Goal: Information Seeking & Learning: Compare options

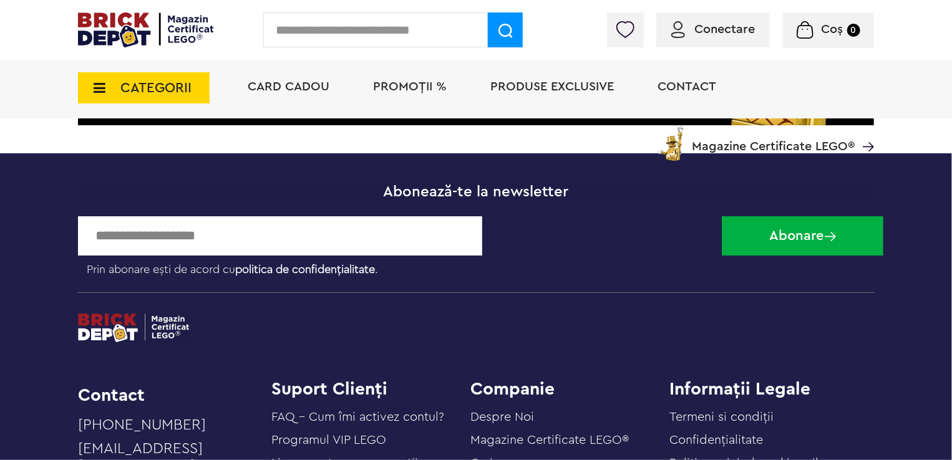
scroll to position [3213, 0]
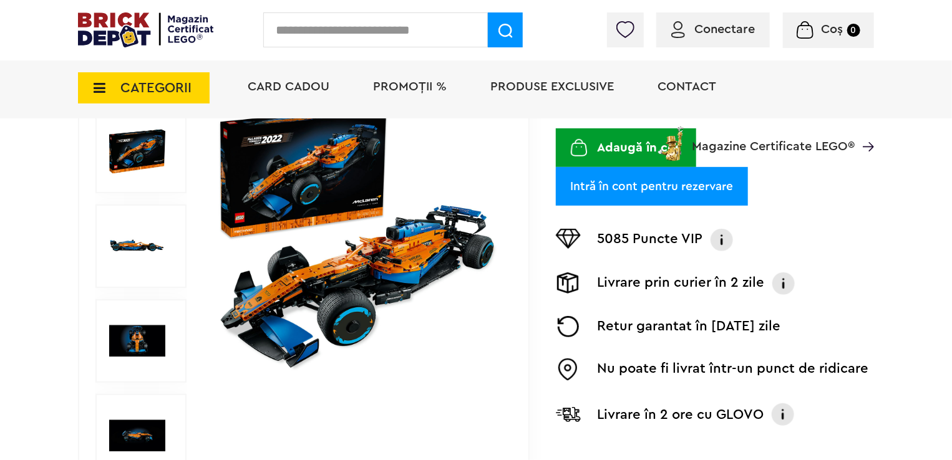
scroll to position [125, 0]
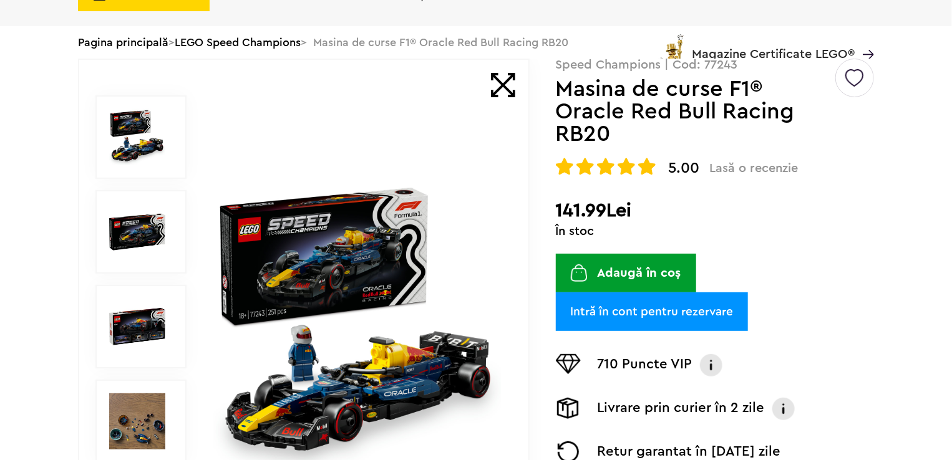
scroll to position [218, 0]
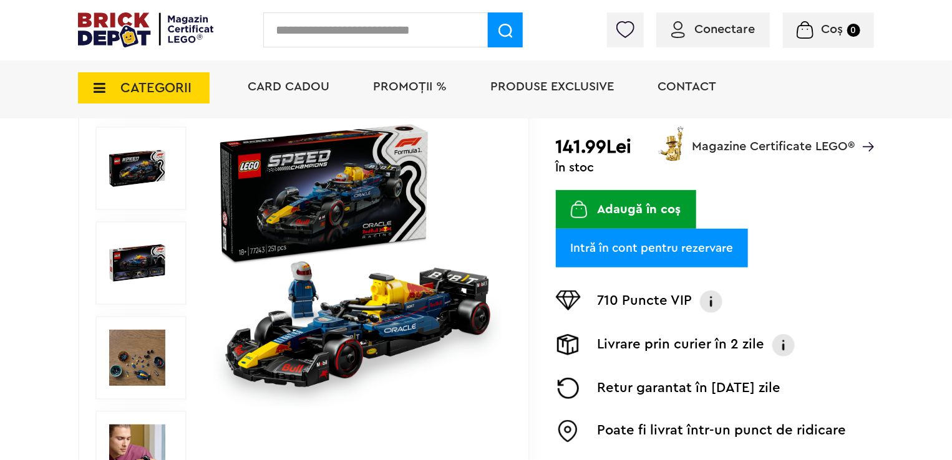
click at [127, 163] on img at bounding box center [137, 168] width 56 height 56
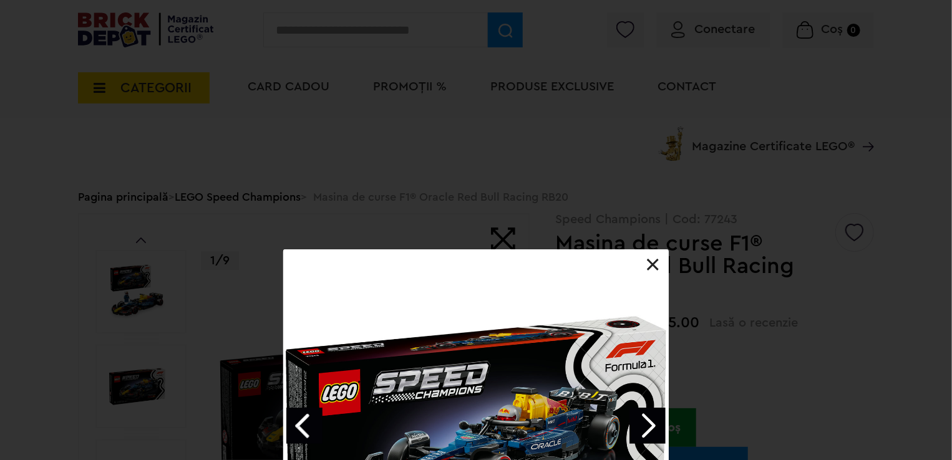
scroll to position [187, 0]
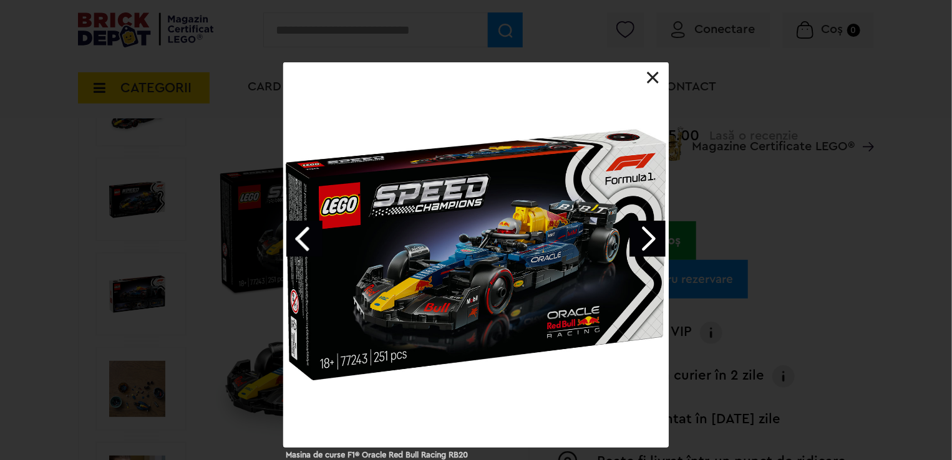
click at [646, 253] on link "Next image" at bounding box center [648, 239] width 36 height 36
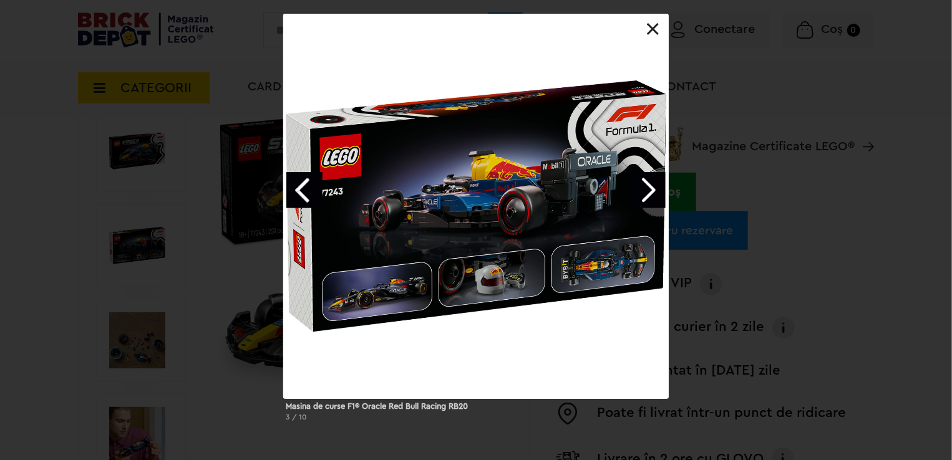
scroll to position [250, 0]
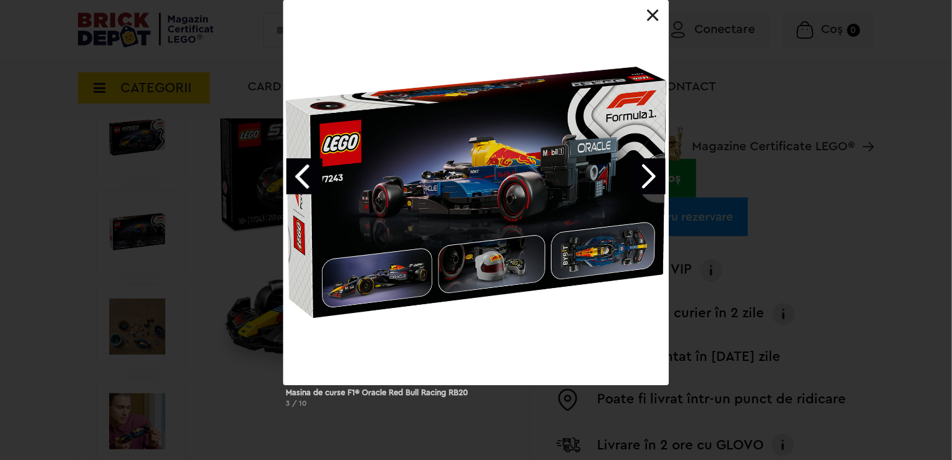
click at [649, 180] on link "Next image" at bounding box center [648, 176] width 36 height 36
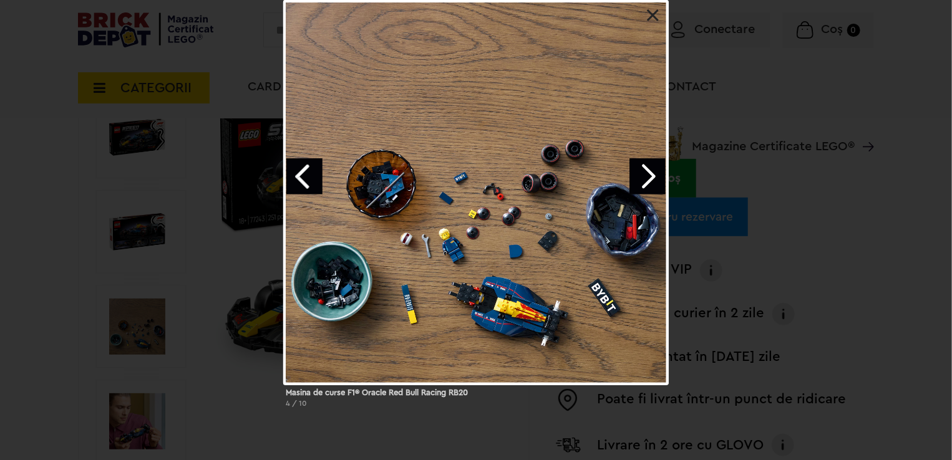
click at [649, 180] on link "Next image" at bounding box center [648, 176] width 36 height 36
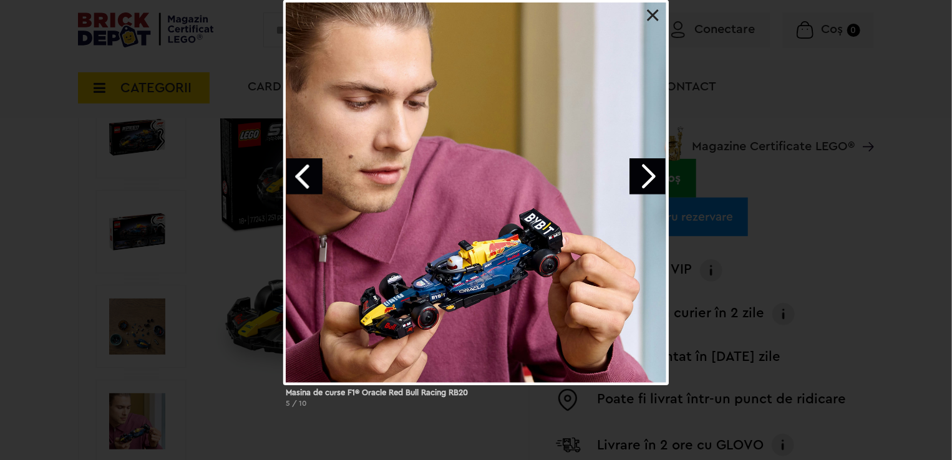
click at [649, 180] on link "Next image" at bounding box center [648, 176] width 36 height 36
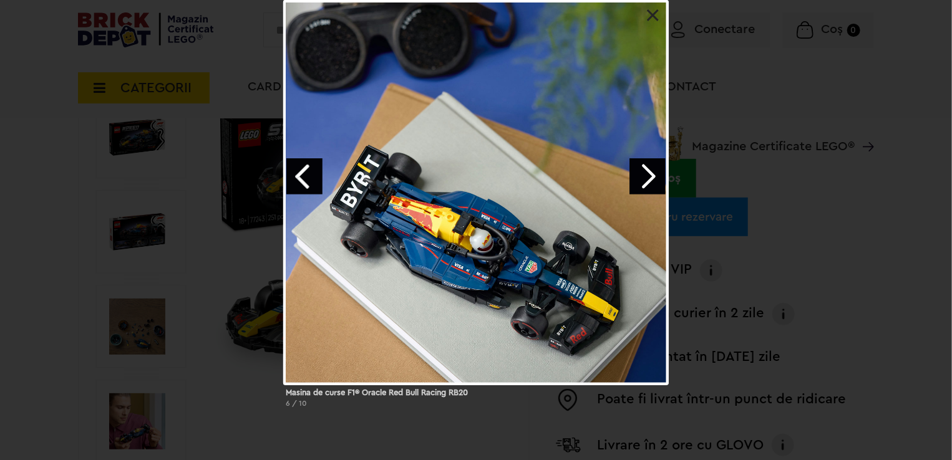
click at [649, 180] on link "Next image" at bounding box center [648, 176] width 36 height 36
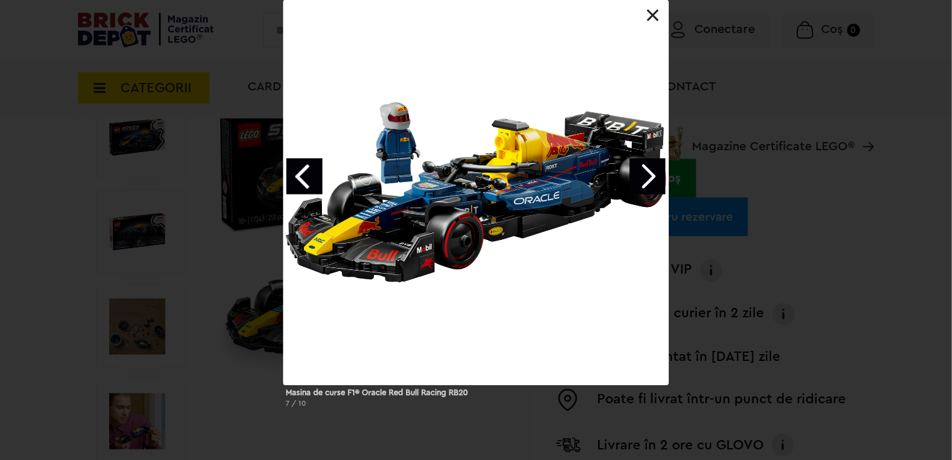
click at [649, 180] on link "Next image" at bounding box center [648, 176] width 36 height 36
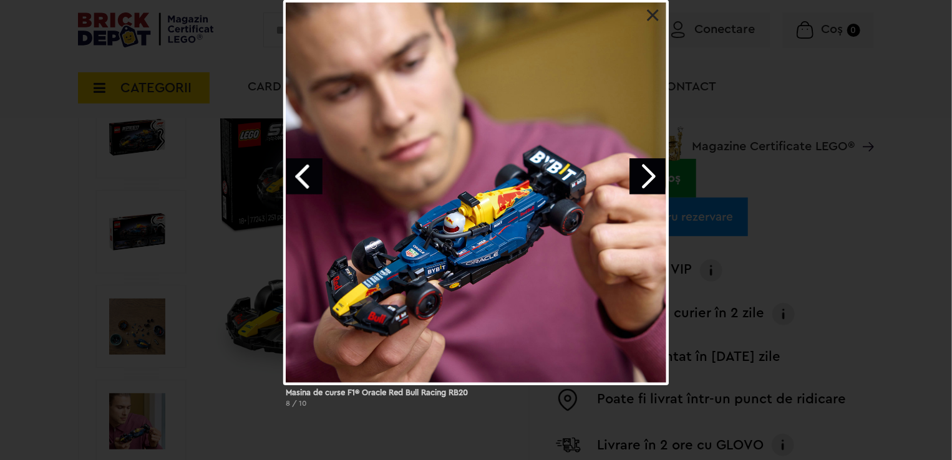
click at [649, 180] on link "Next image" at bounding box center [648, 176] width 36 height 36
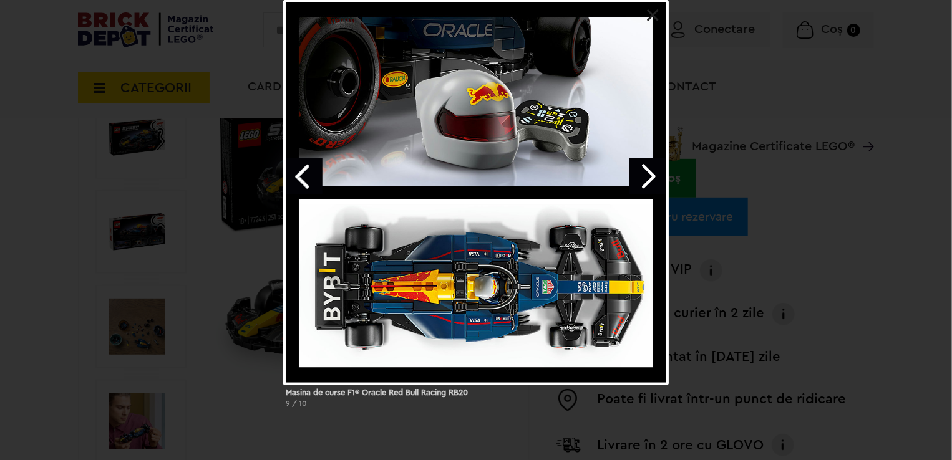
click at [649, 180] on link "Next image" at bounding box center [648, 176] width 36 height 36
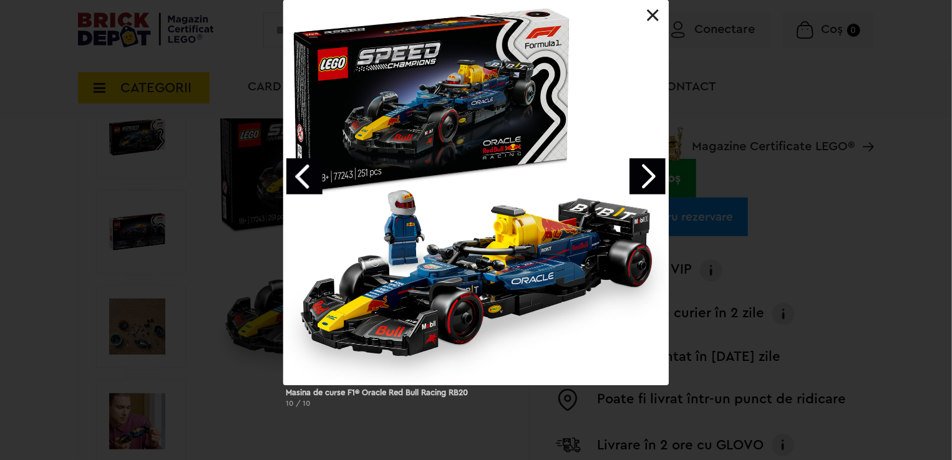
click at [649, 180] on link "Next image" at bounding box center [648, 176] width 36 height 36
click at [652, 20] on link at bounding box center [653, 15] width 12 height 12
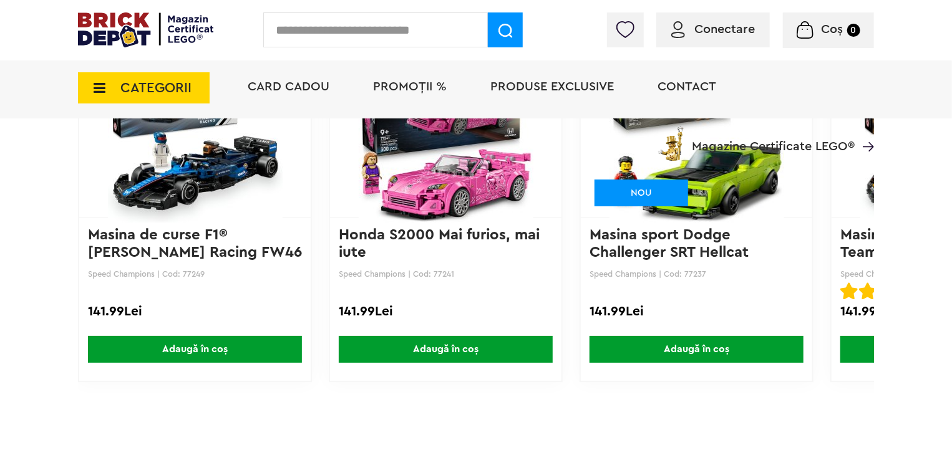
scroll to position [3044, 0]
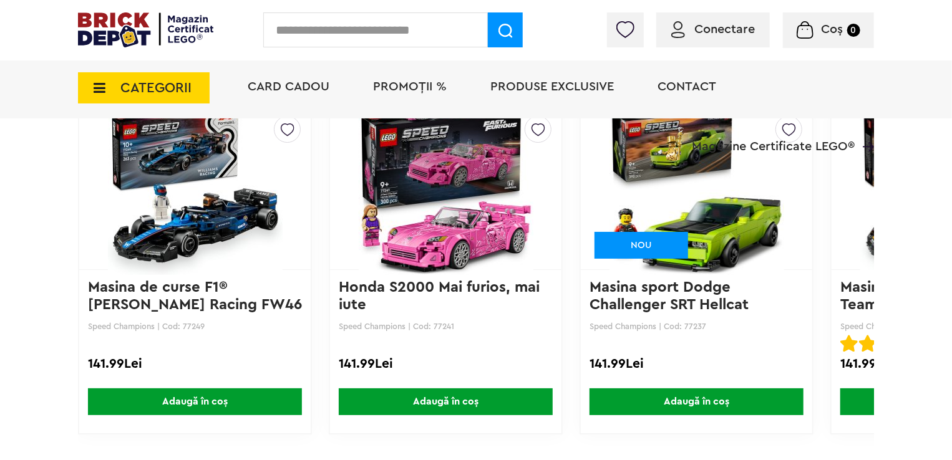
click at [865, 255] on img at bounding box center [947, 187] width 200 height 175
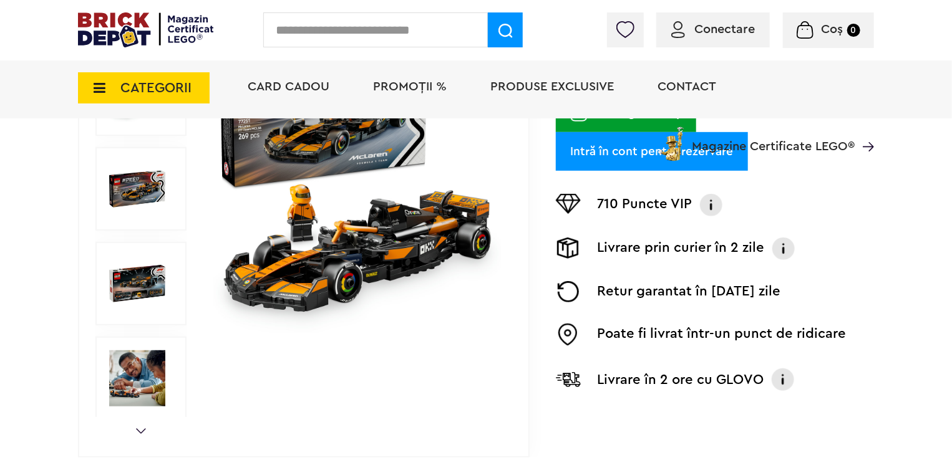
scroll to position [250, 0]
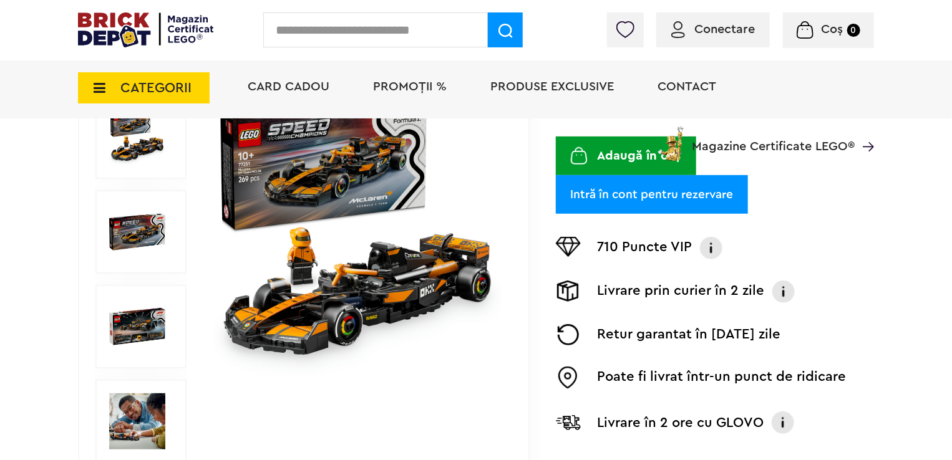
click at [160, 81] on span "CATEGORII" at bounding box center [155, 88] width 71 height 14
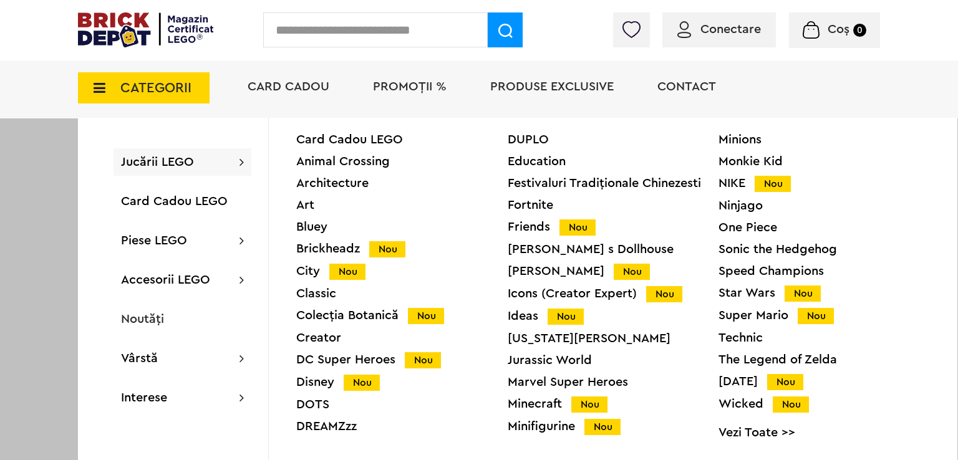
click at [741, 270] on div "Speed Champions" at bounding box center [825, 271] width 212 height 12
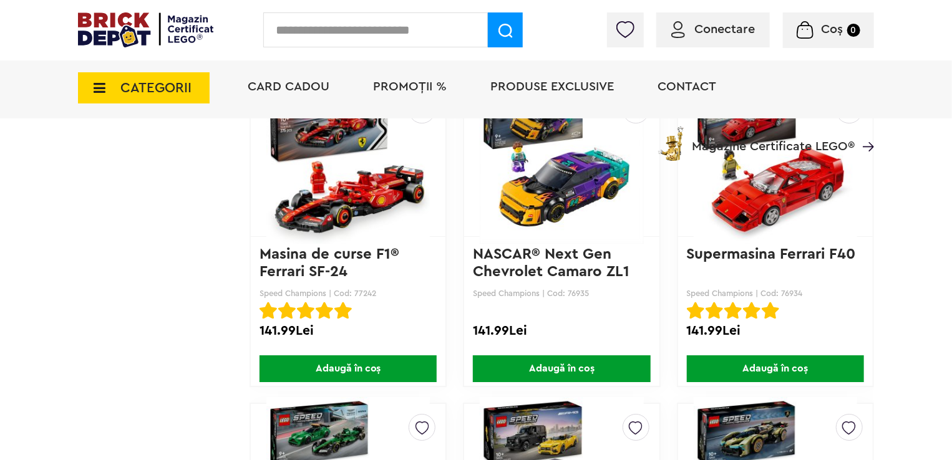
scroll to position [1809, 0]
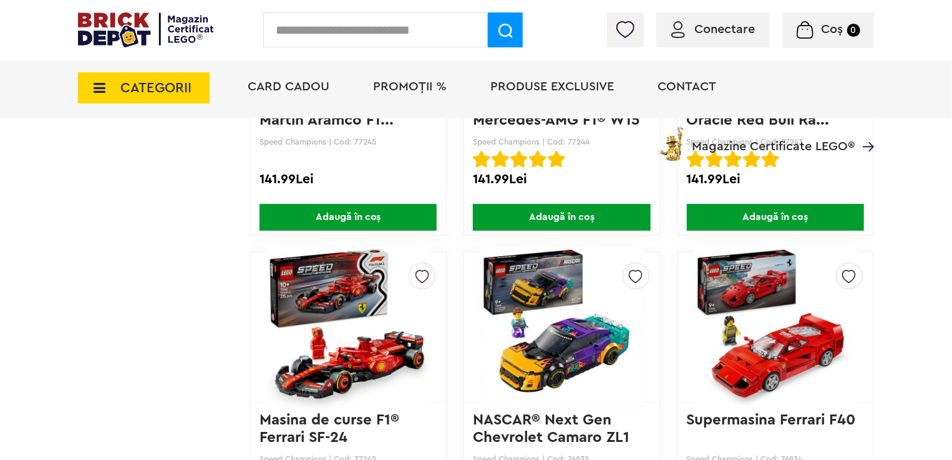
click at [354, 360] on img at bounding box center [347, 327] width 163 height 175
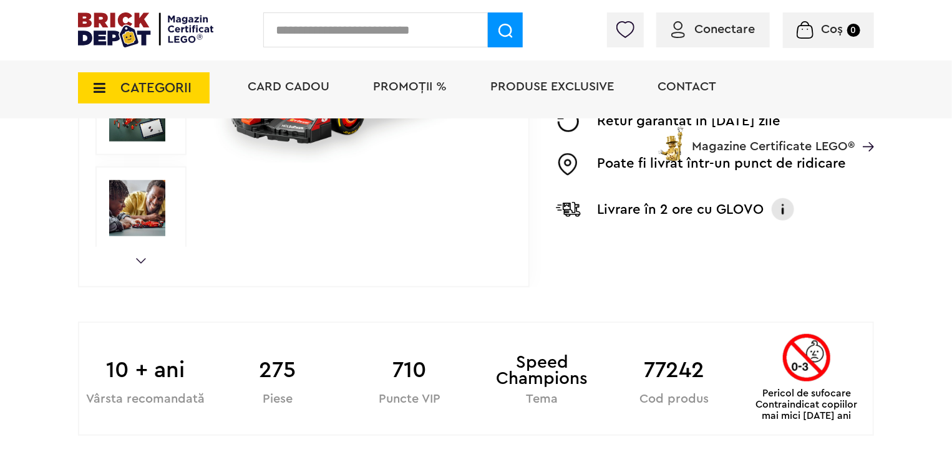
scroll to position [686, 0]
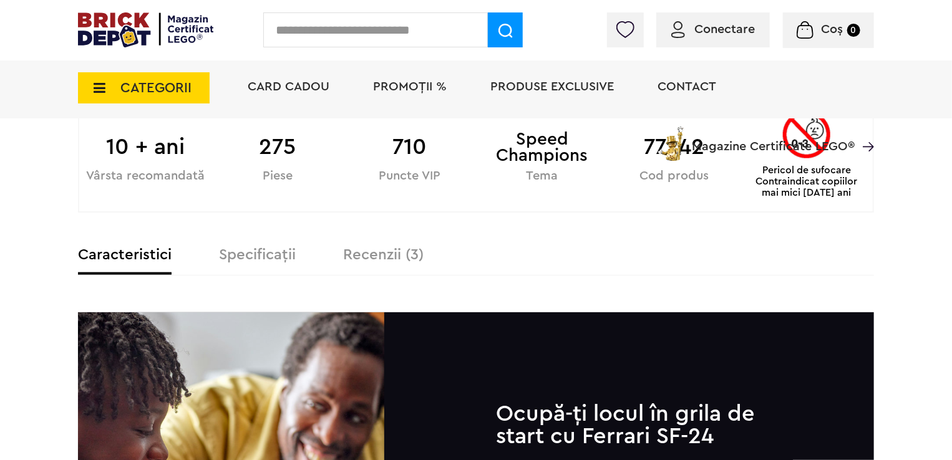
click at [399, 249] on label "Recenzii (3)" at bounding box center [383, 255] width 80 height 15
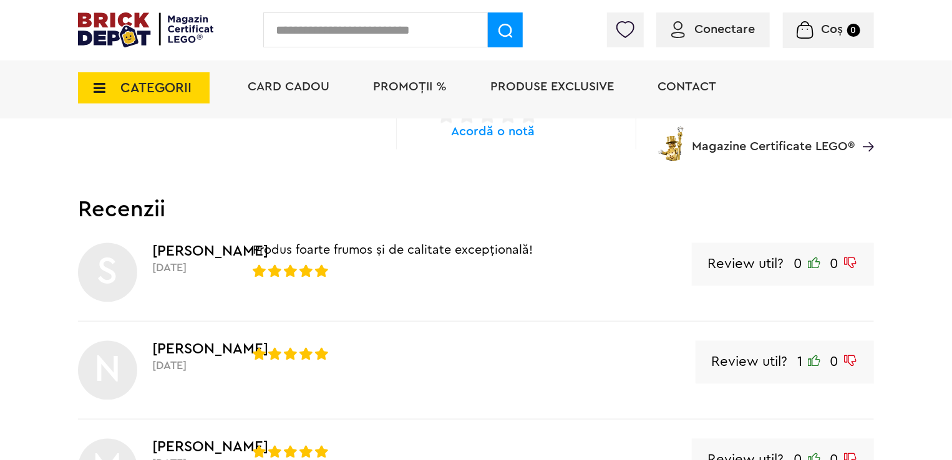
scroll to position [998, 0]
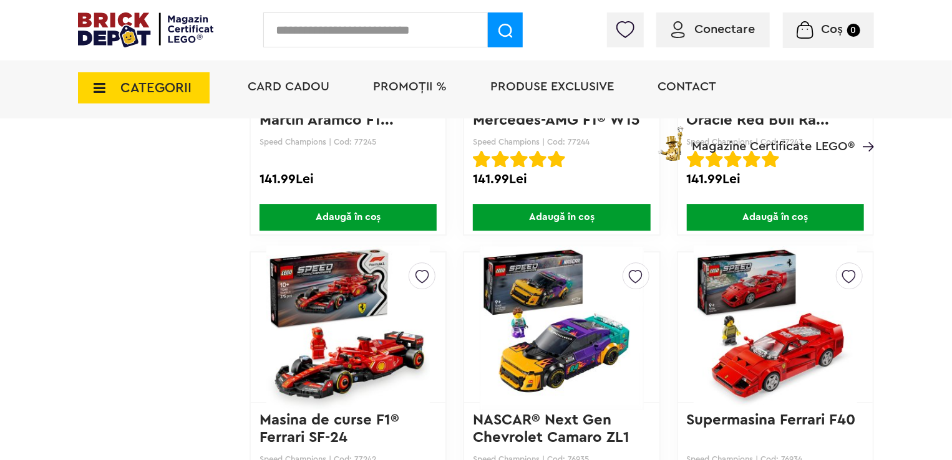
click at [294, 282] on img at bounding box center [347, 327] width 163 height 175
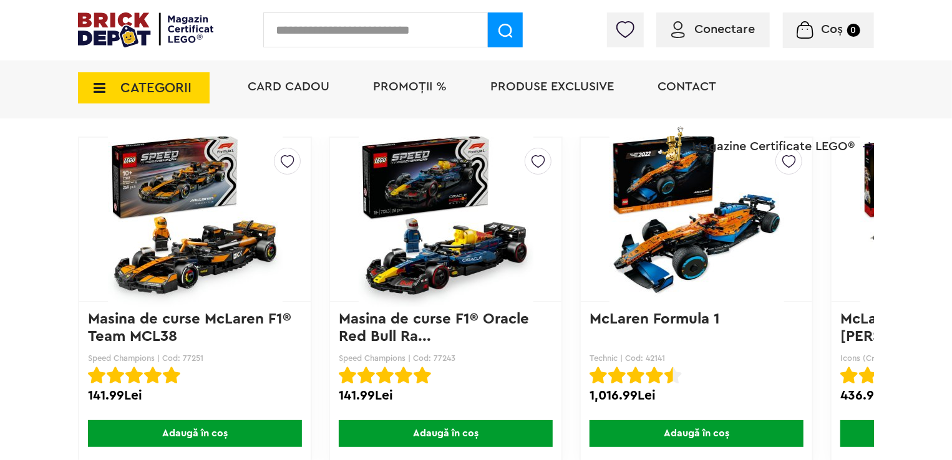
scroll to position [2621, 0]
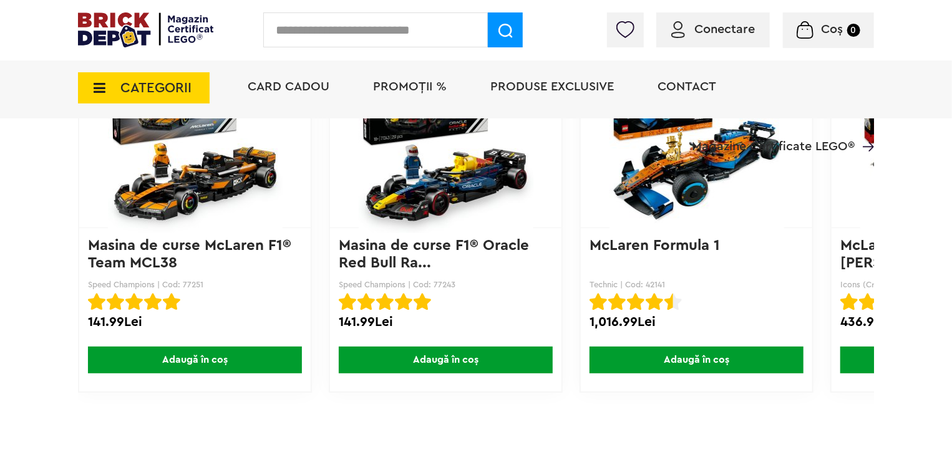
click at [452, 200] on img at bounding box center [446, 146] width 200 height 175
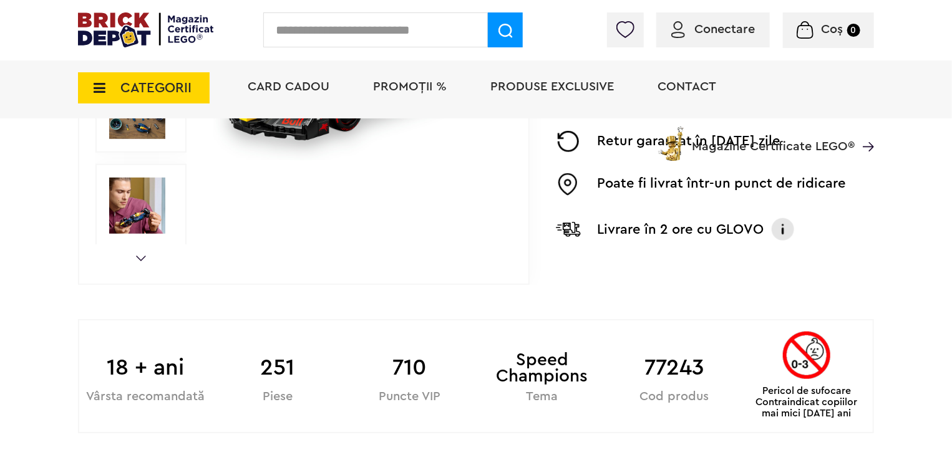
scroll to position [468, 0]
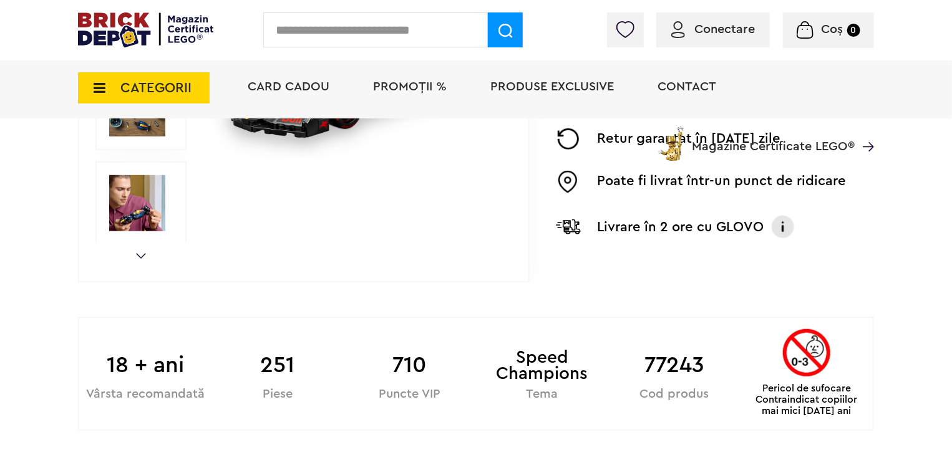
click at [136, 257] on link "Next" at bounding box center [141, 256] width 10 height 6
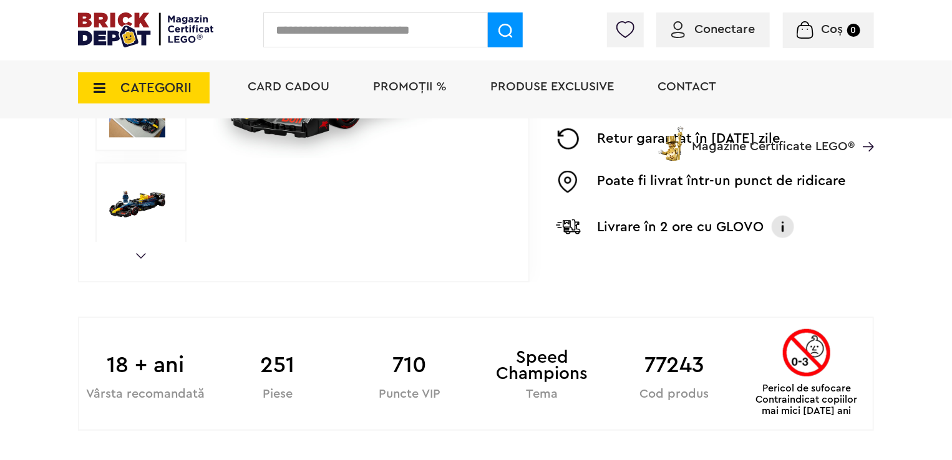
click at [136, 257] on link "Next" at bounding box center [141, 256] width 10 height 6
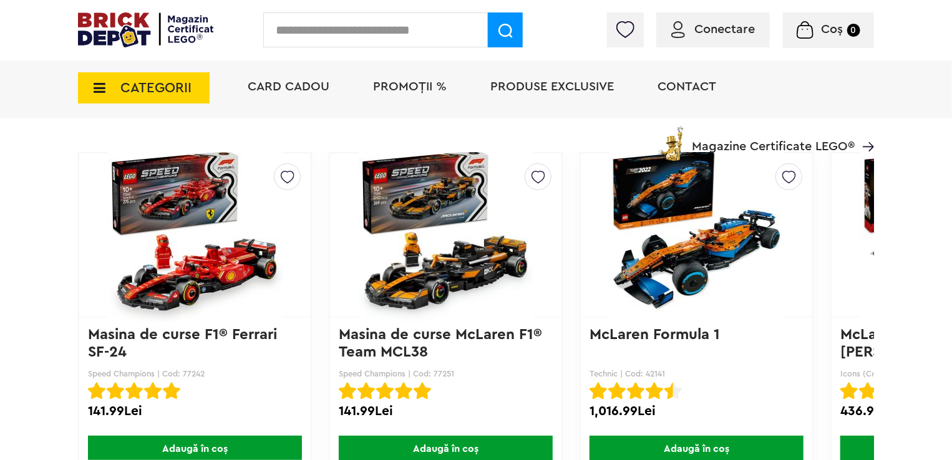
scroll to position [2527, 0]
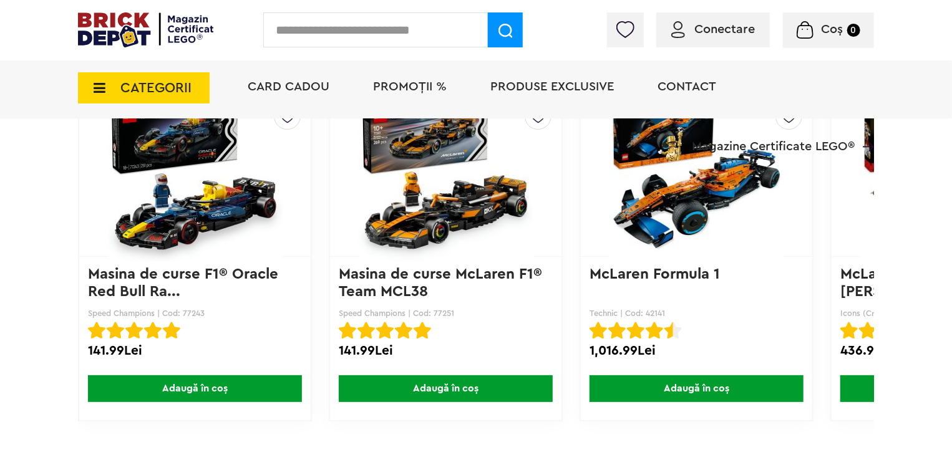
scroll to position [2621, 0]
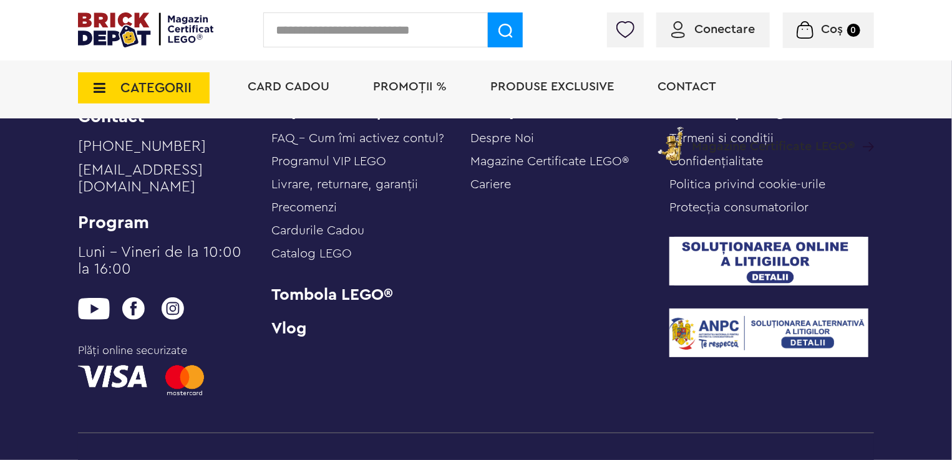
scroll to position [4157, 0]
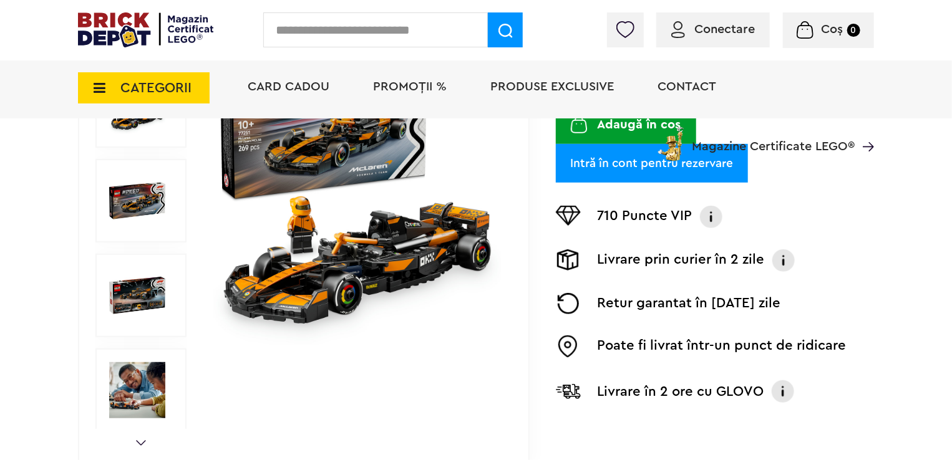
scroll to position [250, 0]
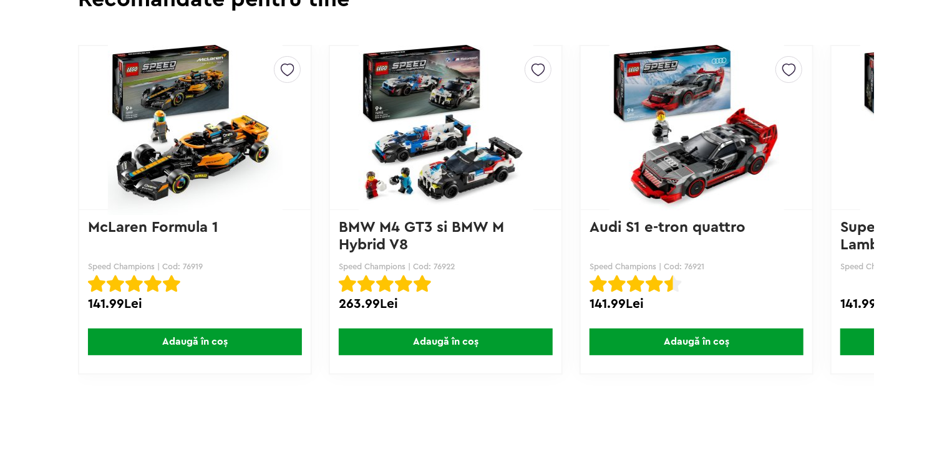
scroll to position [3044, 0]
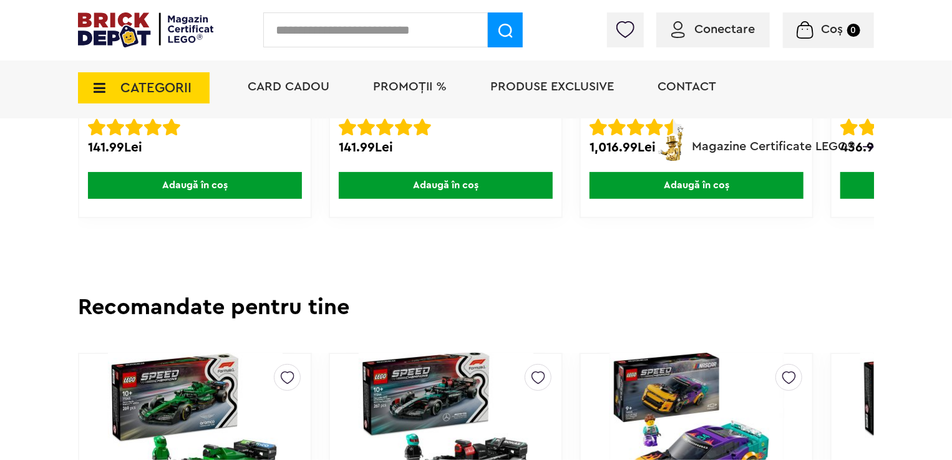
scroll to position [2794, 0]
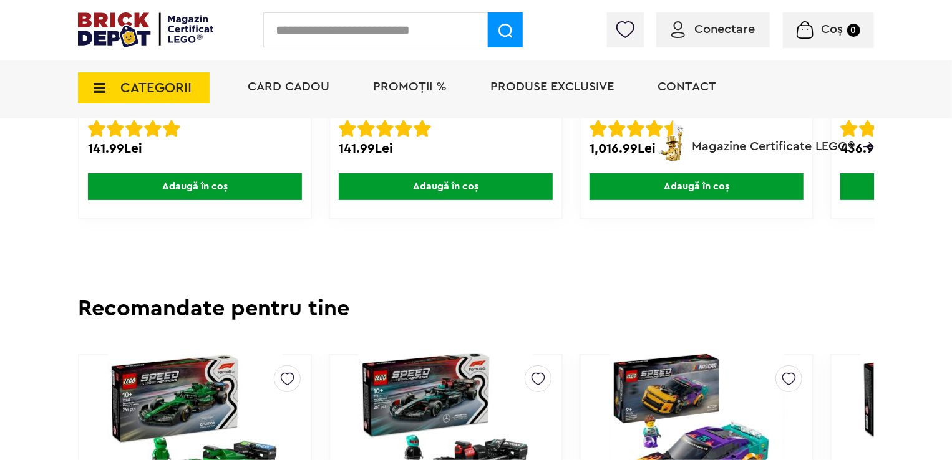
click at [180, 76] on span "CATEGORII" at bounding box center [144, 87] width 132 height 31
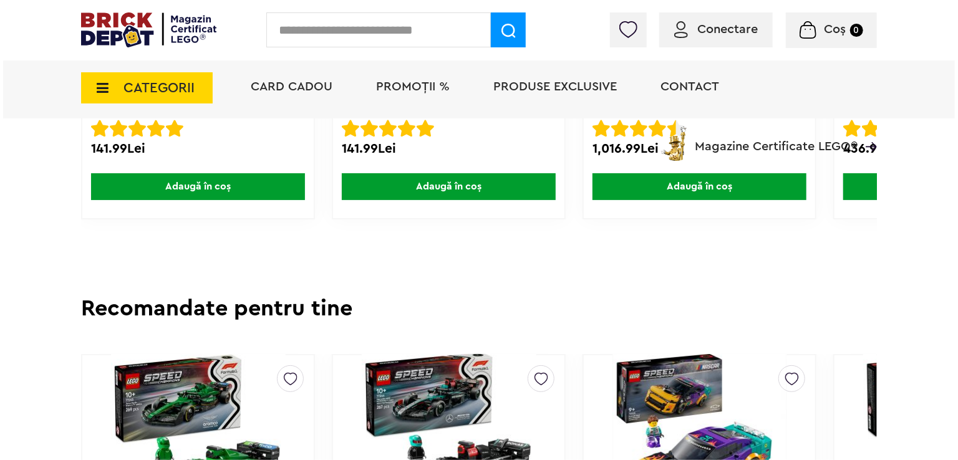
scroll to position [2796, 0]
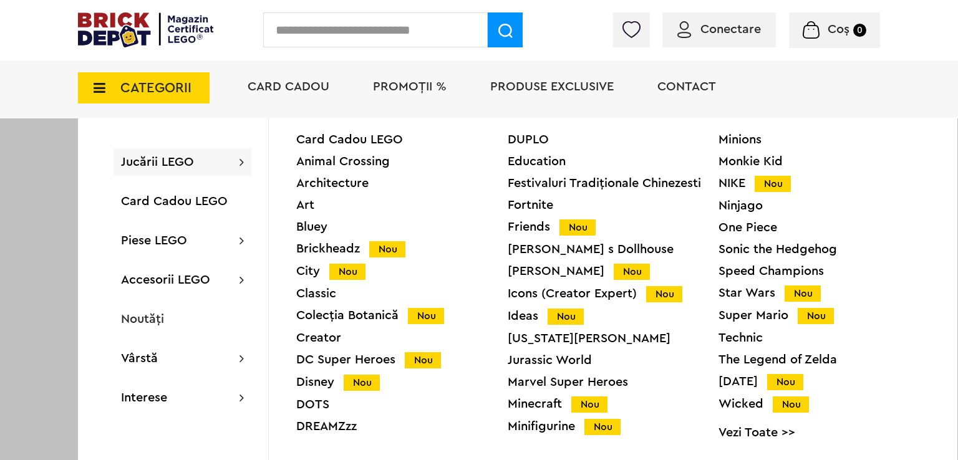
click at [726, 333] on div "Technic" at bounding box center [825, 338] width 212 height 12
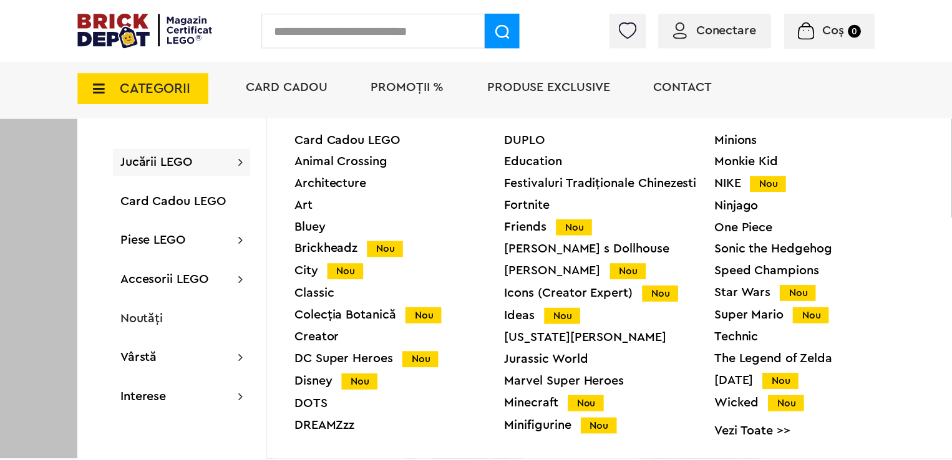
scroll to position [2794, 0]
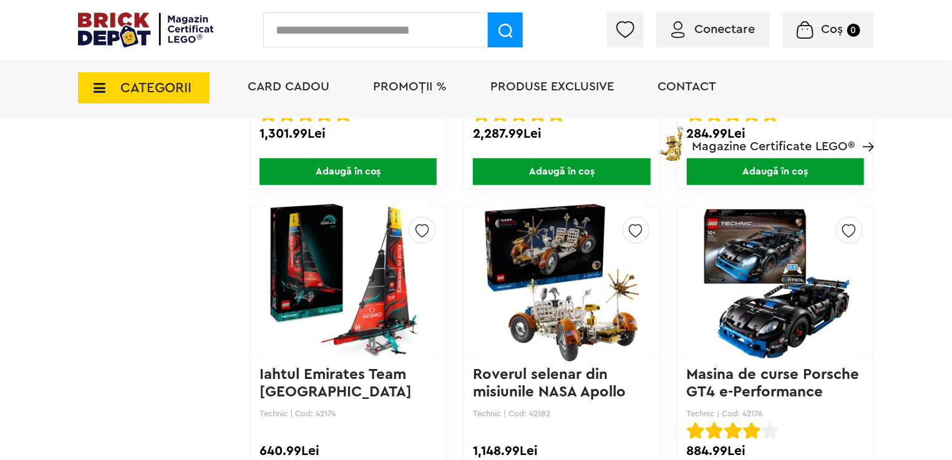
scroll to position [3057, 0]
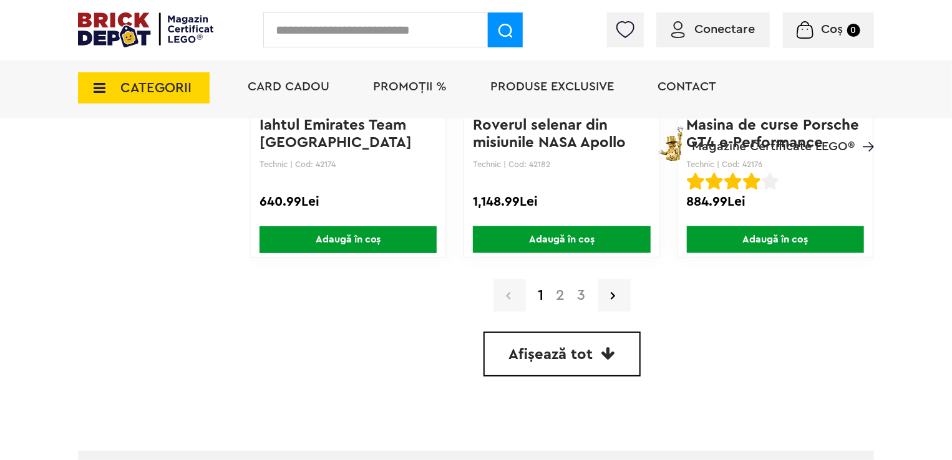
click at [559, 293] on link "2" at bounding box center [560, 295] width 21 height 15
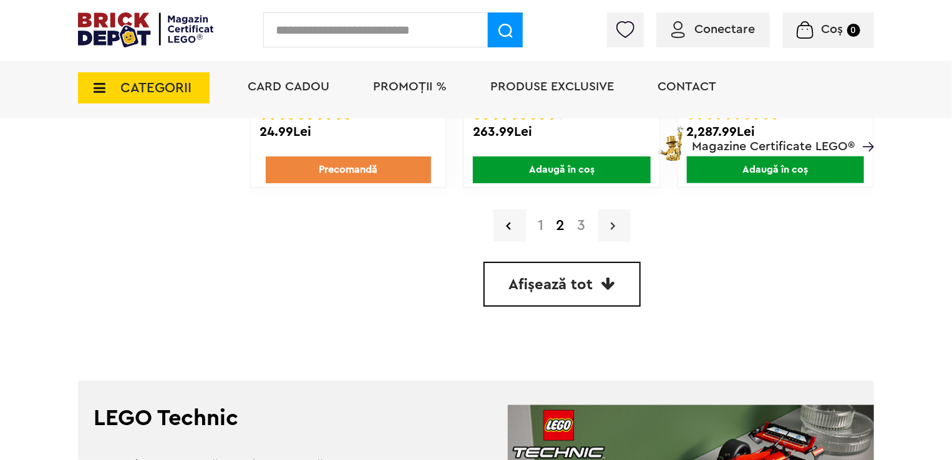
scroll to position [3120, 0]
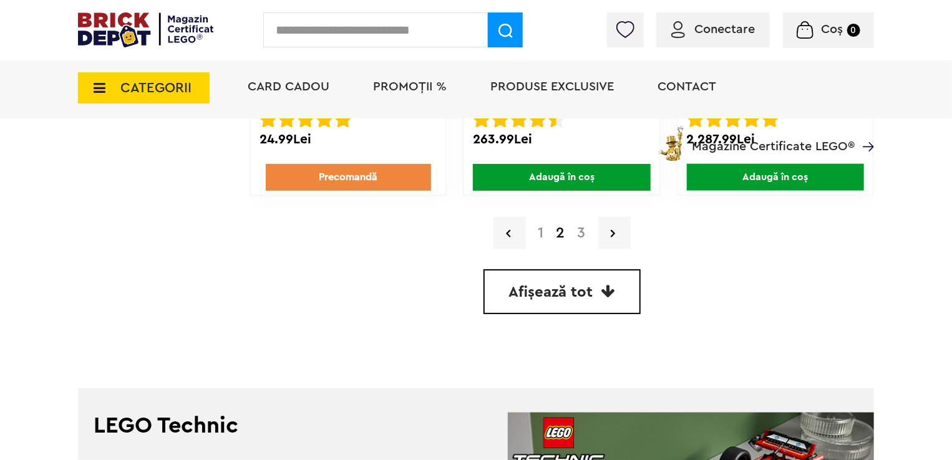
click at [582, 230] on link "3" at bounding box center [582, 233] width 21 height 15
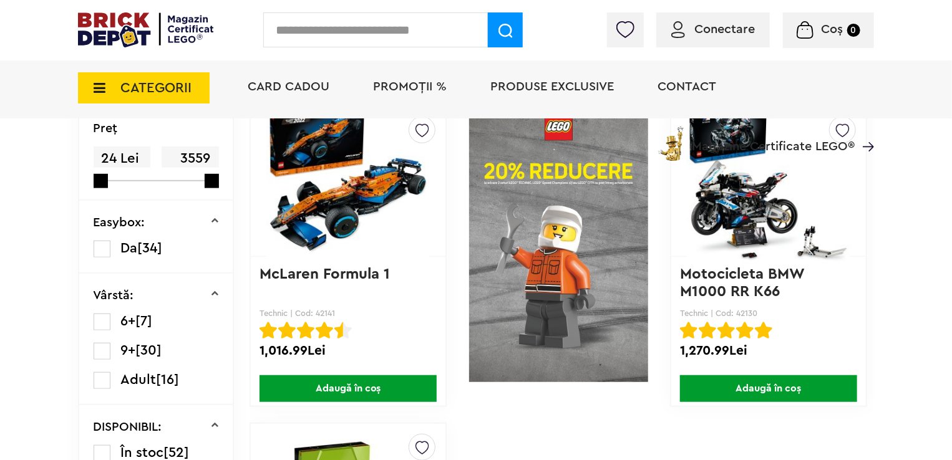
scroll to position [374, 0]
